Goal: Information Seeking & Learning: Learn about a topic

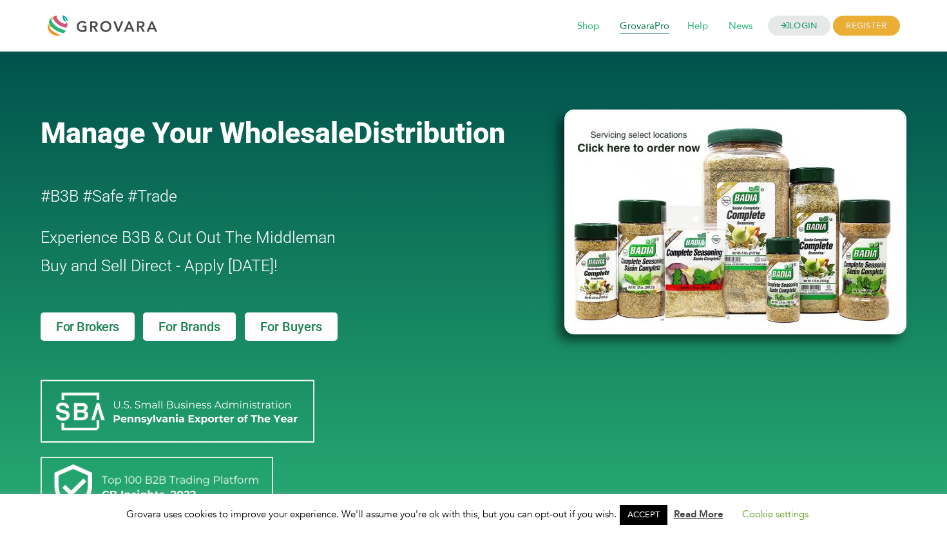
click at [653, 26] on span "GrovaraPro" at bounding box center [645, 26] width 68 height 24
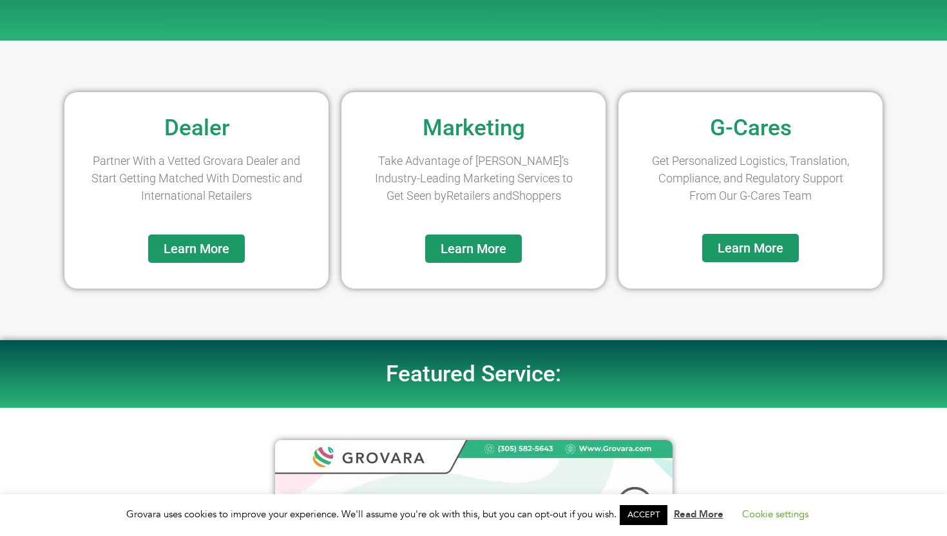
scroll to position [137, 0]
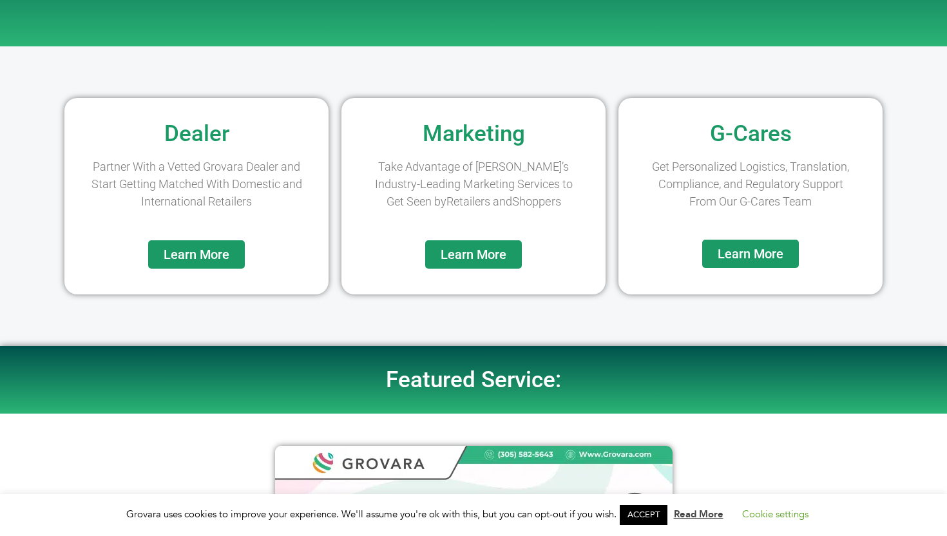
click at [465, 253] on span "Learn More" at bounding box center [474, 254] width 66 height 13
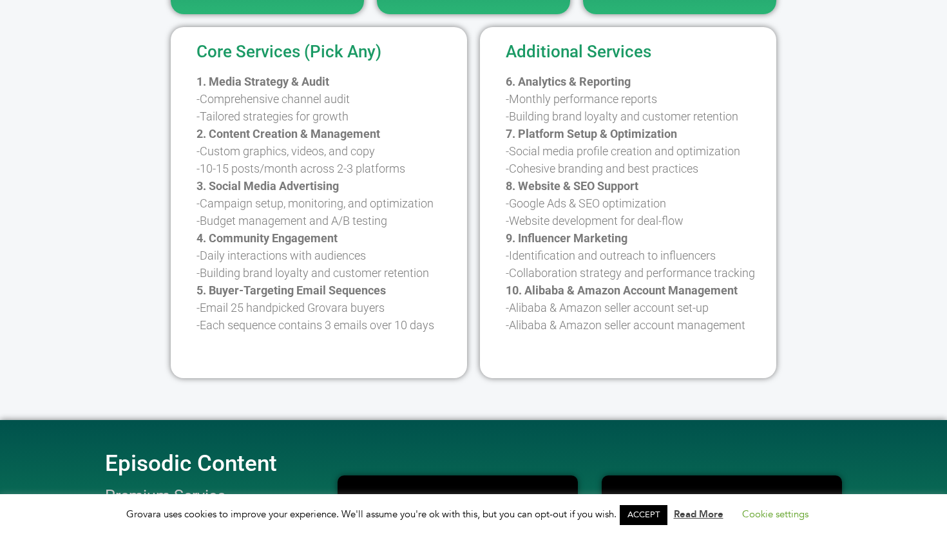
scroll to position [762, 0]
